Goal: Task Accomplishment & Management: Manage account settings

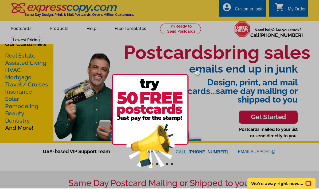
click at [59, 29] on div at bounding box center [159, 93] width 319 height 189
click at [74, 96] on div at bounding box center [159, 93] width 319 height 189
click at [56, 30] on div at bounding box center [159, 93] width 319 height 189
click at [63, 39] on div at bounding box center [159, 93] width 319 height 189
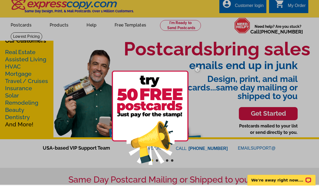
click at [251, 8] on div at bounding box center [159, 93] width 319 height 189
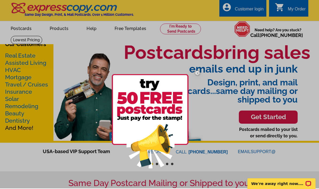
click at [199, 75] on img at bounding box center [197, 72] width 15 height 15
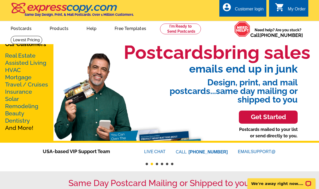
click at [242, 7] on div "Customer login" at bounding box center [249, 10] width 29 height 7
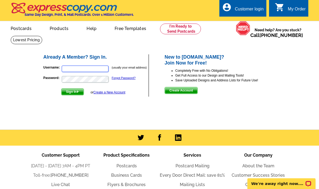
click at [91, 69] on input "Username:" at bounding box center [85, 68] width 47 height 6
type input "[PERSON_NAME][EMAIL_ADDRESS][DOMAIN_NAME]"
click at [72, 90] on span "Sign In" at bounding box center [72, 91] width 22 height 6
